Goal: Information Seeking & Learning: Learn about a topic

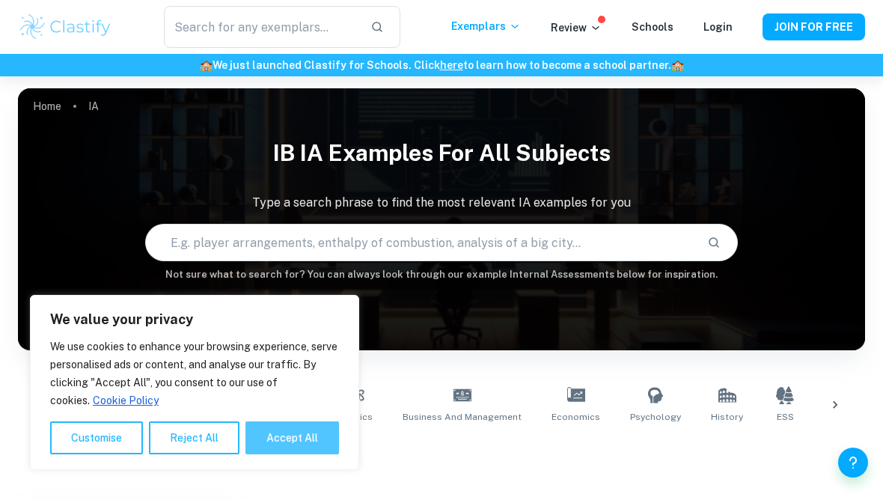
click at [301, 450] on button "Accept All" at bounding box center [293, 437] width 94 height 33
checkbox input "true"
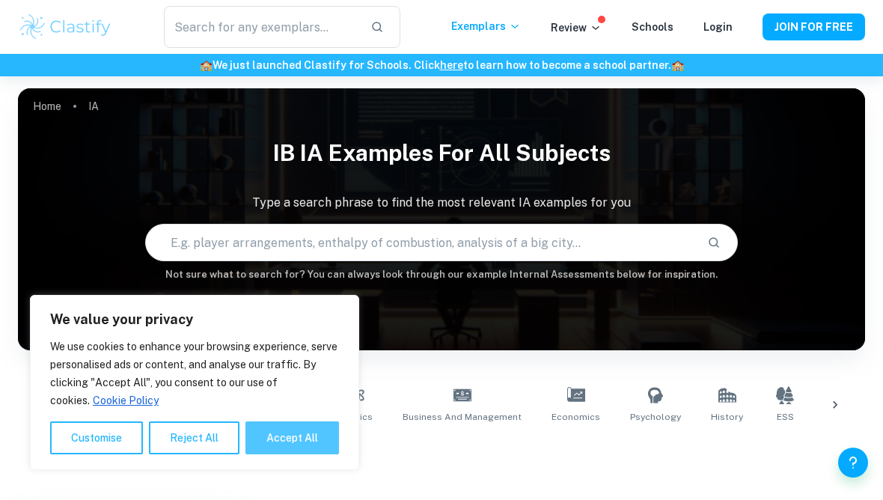
checkbox input "true"
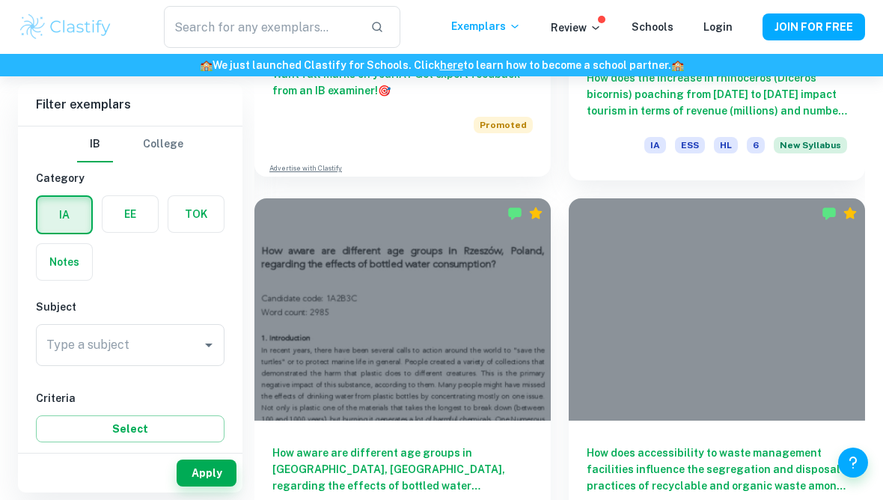
scroll to position [874, 0]
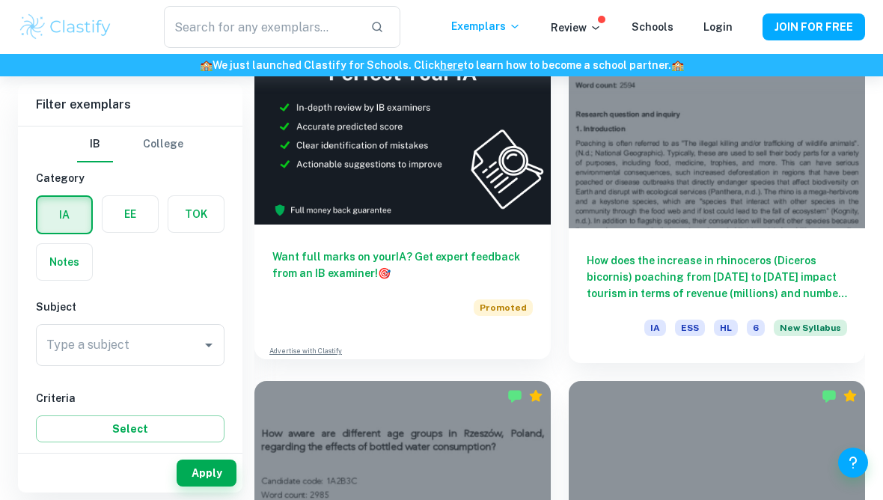
click at [379, 173] on img at bounding box center [403, 113] width 296 height 222
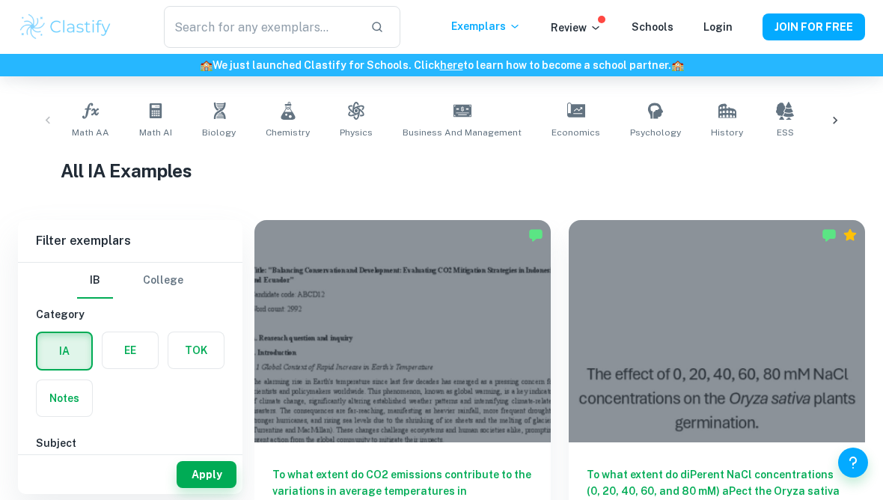
scroll to position [286, 0]
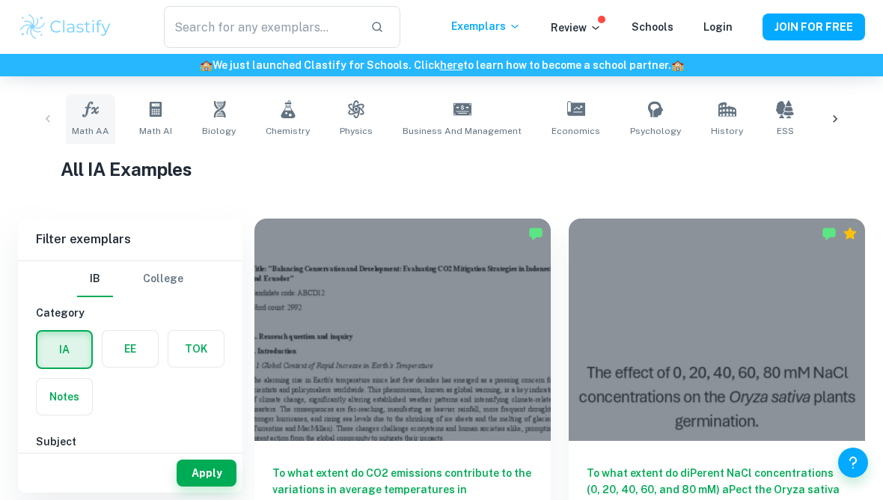
click at [89, 122] on link "Math AA" at bounding box center [90, 118] width 49 height 49
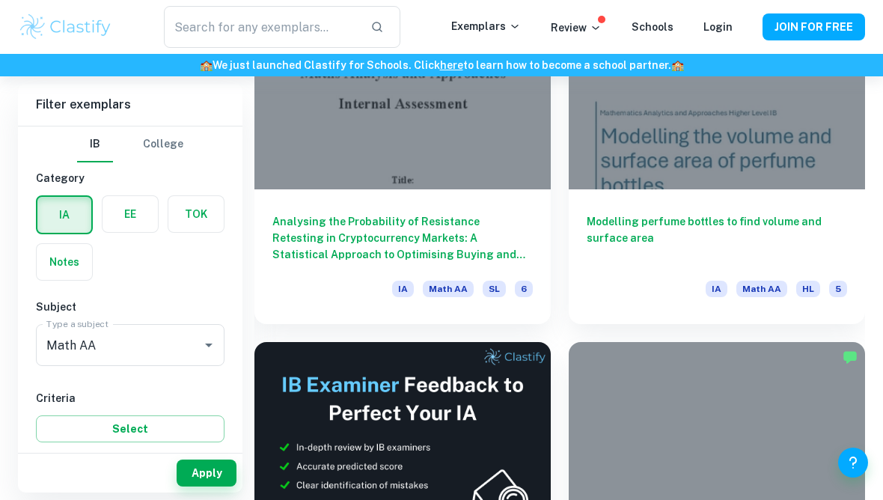
scroll to position [559, 0]
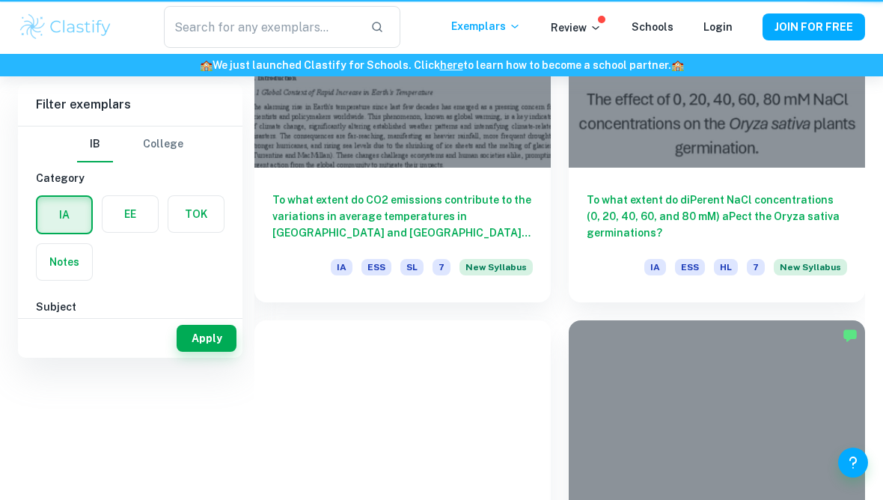
scroll to position [286, 0]
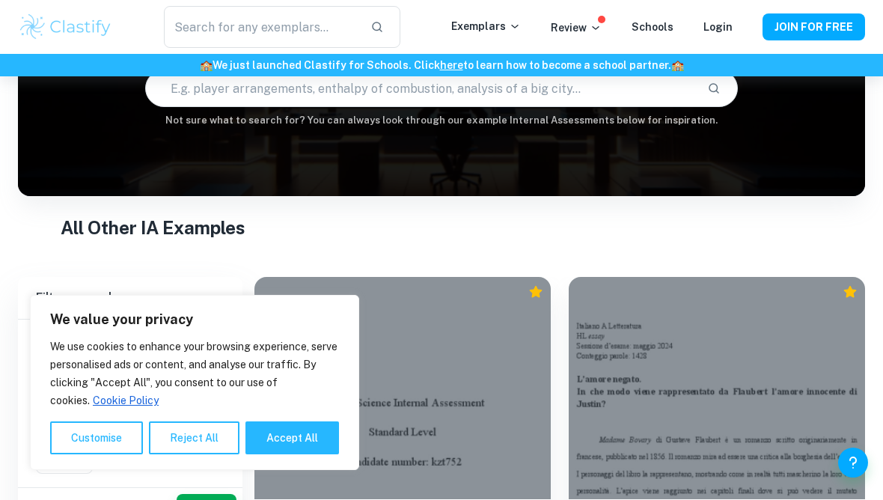
scroll to position [189, 0]
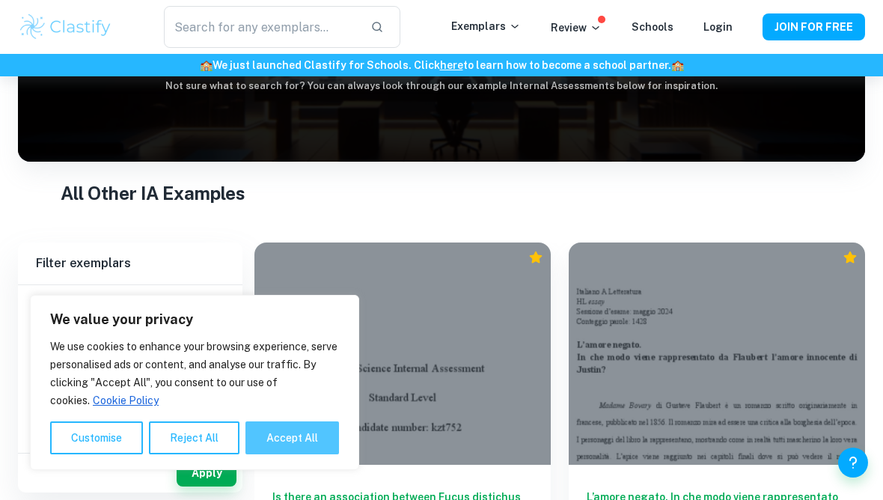
click at [278, 452] on button "Accept All" at bounding box center [293, 437] width 94 height 33
checkbox input "true"
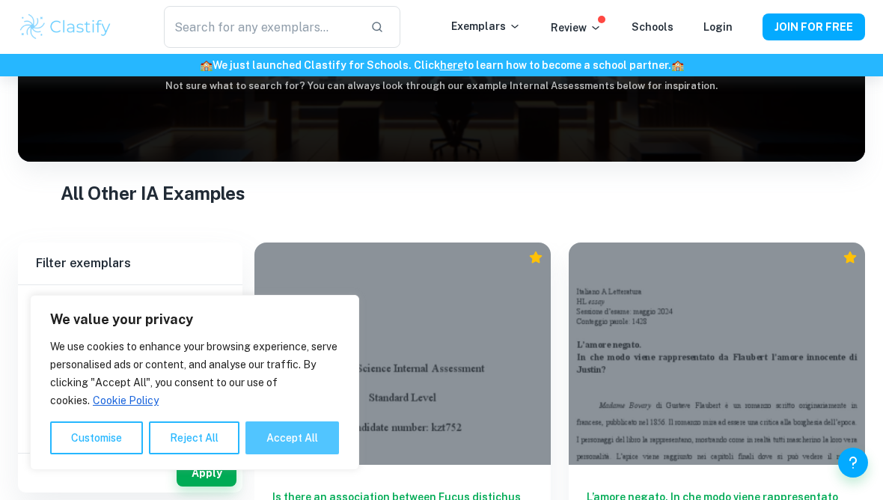
checkbox input "true"
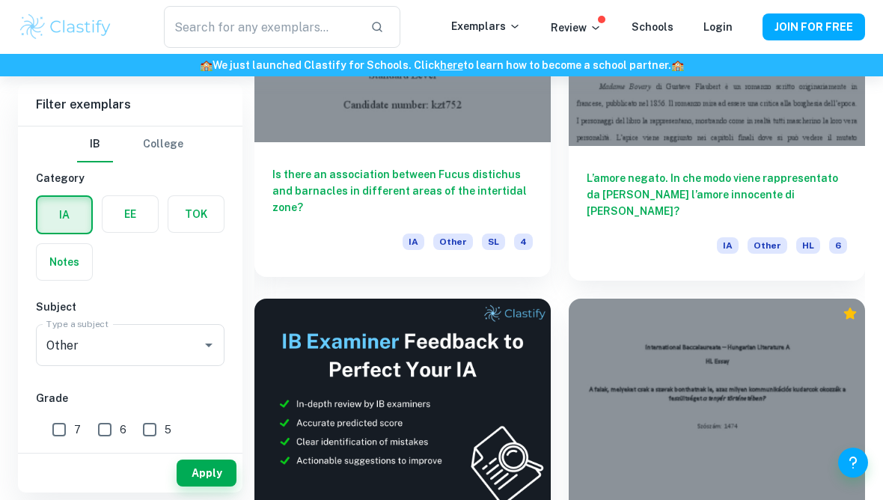
scroll to position [529, 0]
